Goal: Find specific page/section: Find specific page/section

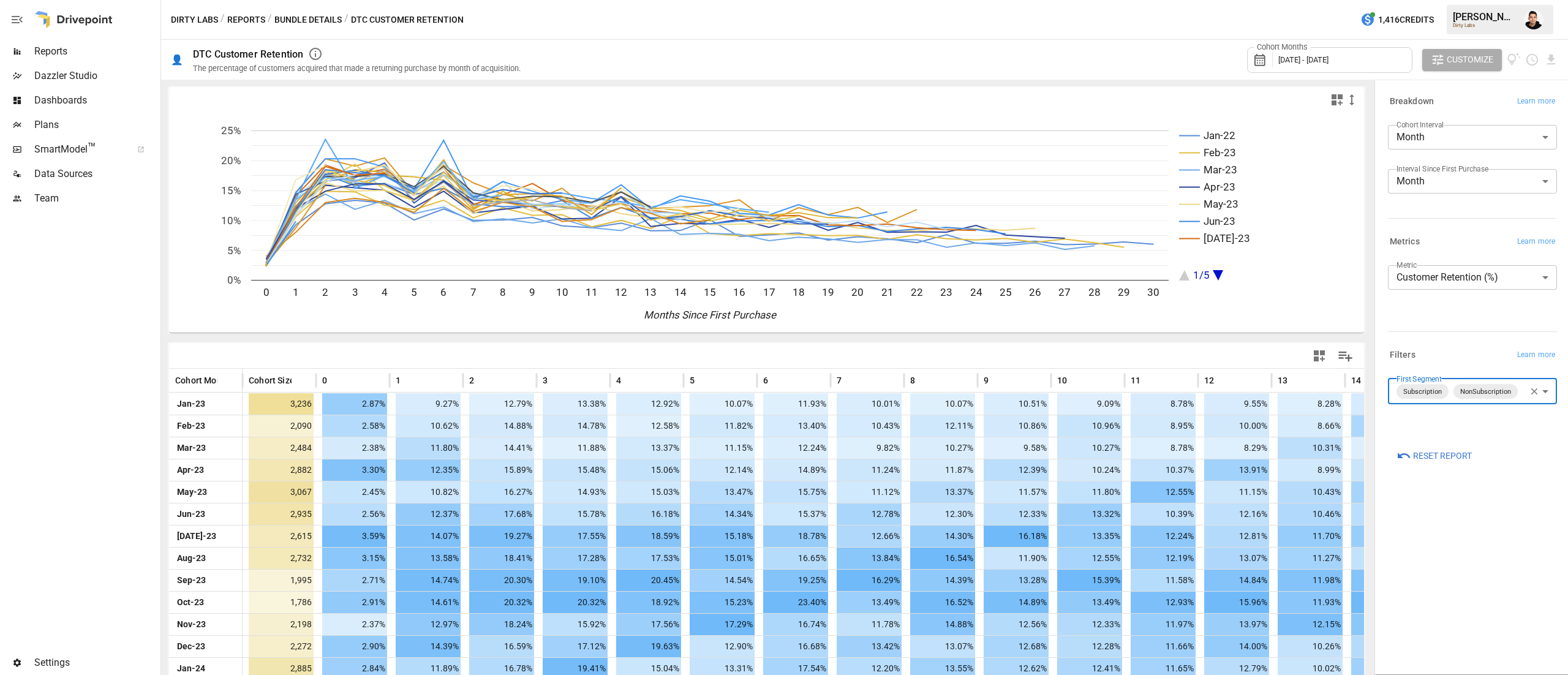
scroll to position [427, 0]
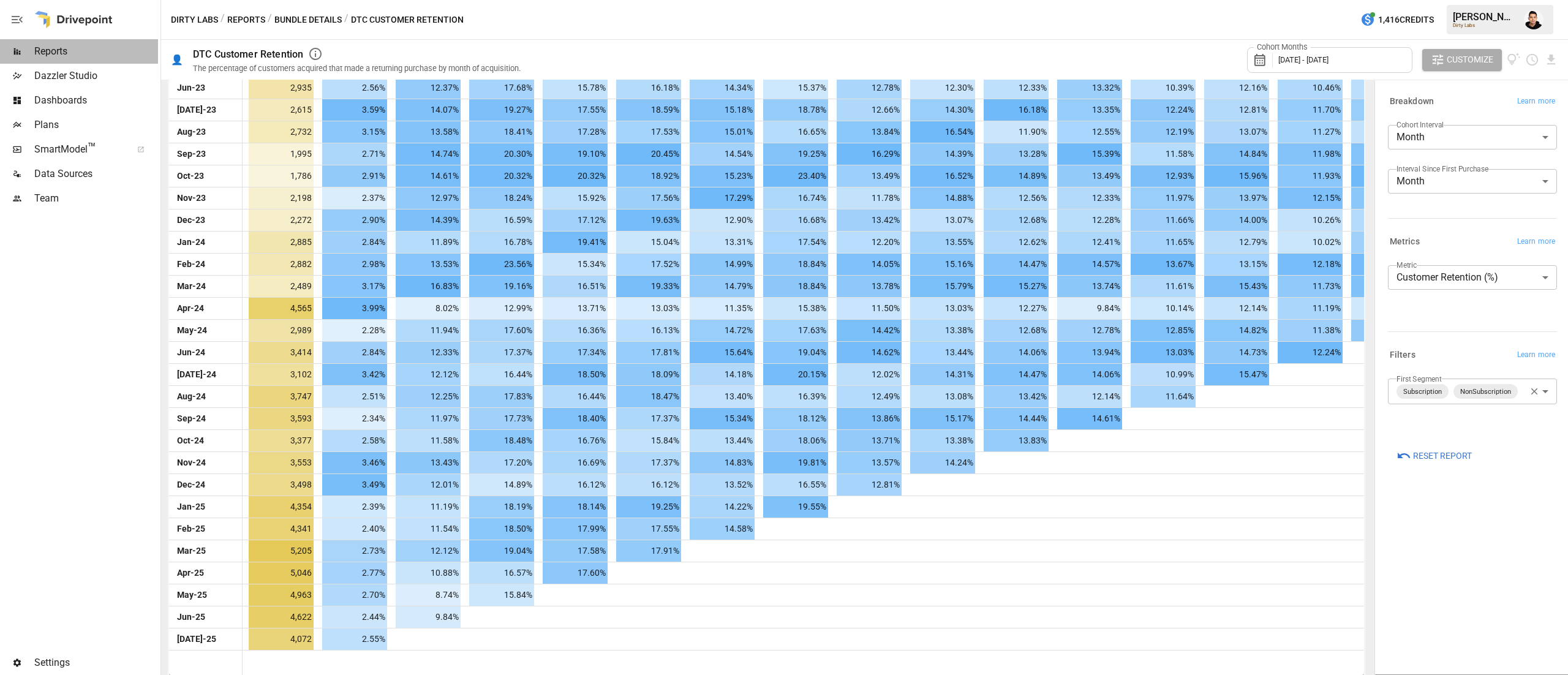
click at [77, 60] on div "Reports" at bounding box center [79, 51] width 158 height 25
